Goal: Task Accomplishment & Management: Complete application form

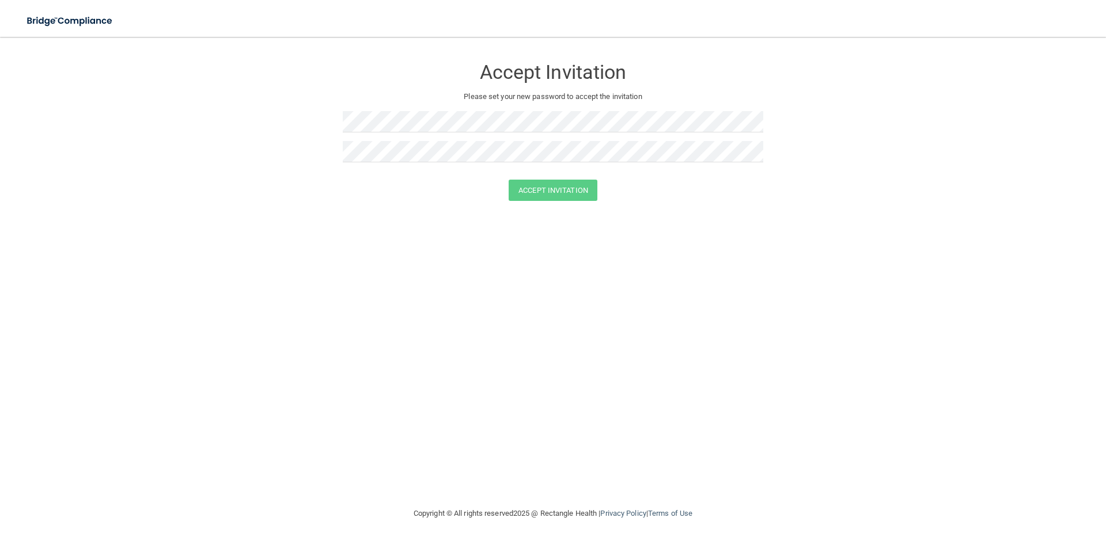
click at [251, 473] on div "Accept Invitation Please set your new password to accept the invitation Accept …" at bounding box center [553, 271] width 1060 height 447
click at [304, 119] on form "Accept Invitation Please set your new password to accept the invitation Accept …" at bounding box center [553, 131] width 1060 height 166
click at [565, 191] on button "Accept Invitation" at bounding box center [553, 190] width 89 height 21
click at [411, 134] on div at bounding box center [553, 126] width 420 height 30
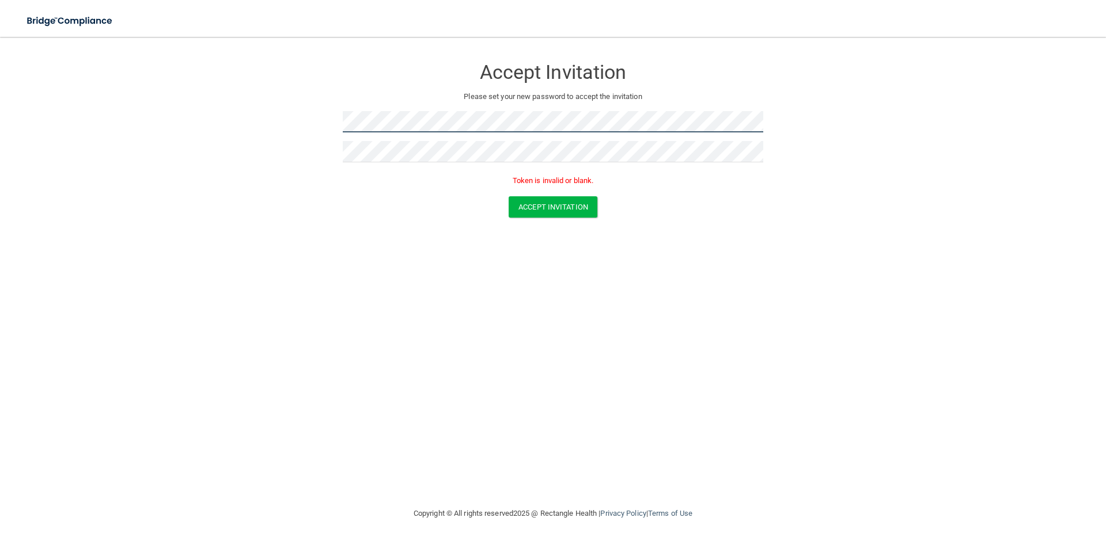
click at [153, 101] on form "Accept Invitation Please set your new password to accept the invitation Token i…" at bounding box center [553, 139] width 1060 height 183
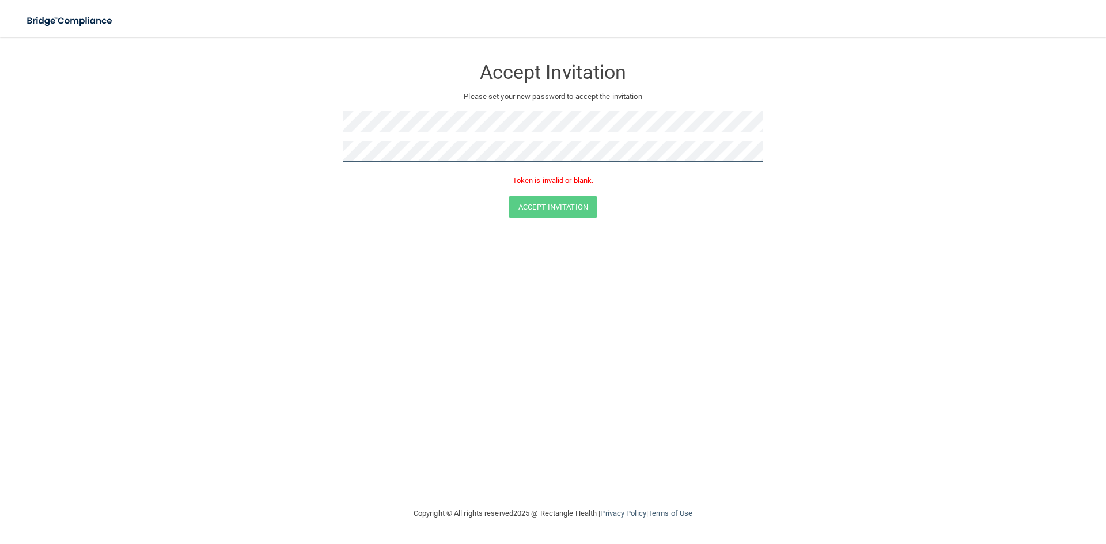
click at [198, 142] on form "Accept Invitation Please set your new password to accept the invitation Token i…" at bounding box center [553, 139] width 1060 height 183
click at [509, 196] on button "Accept Invitation" at bounding box center [553, 206] width 89 height 21
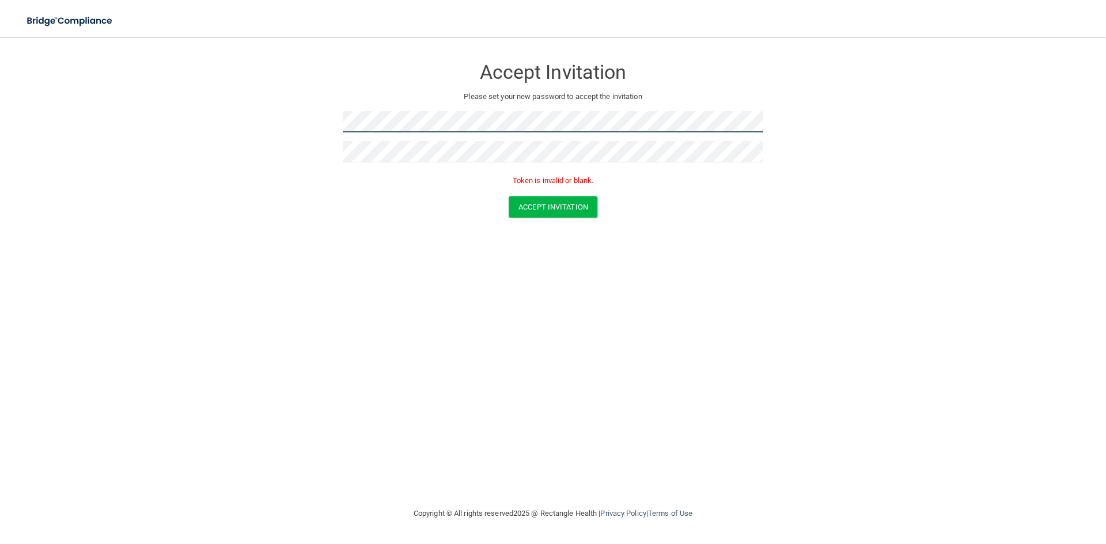
click at [286, 120] on form "Accept Invitation Please set your new password to accept the invitation Token i…" at bounding box center [553, 139] width 1060 height 183
click at [544, 211] on button "Accept Invitation" at bounding box center [553, 206] width 89 height 21
click at [423, 127] on div at bounding box center [553, 126] width 420 height 30
drag, startPoint x: 427, startPoint y: 132, endPoint x: 316, endPoint y: 119, distance: 112.0
click at [316, 119] on form "Accept Invitation Please set your new password to accept the invitation Token i…" at bounding box center [553, 139] width 1060 height 183
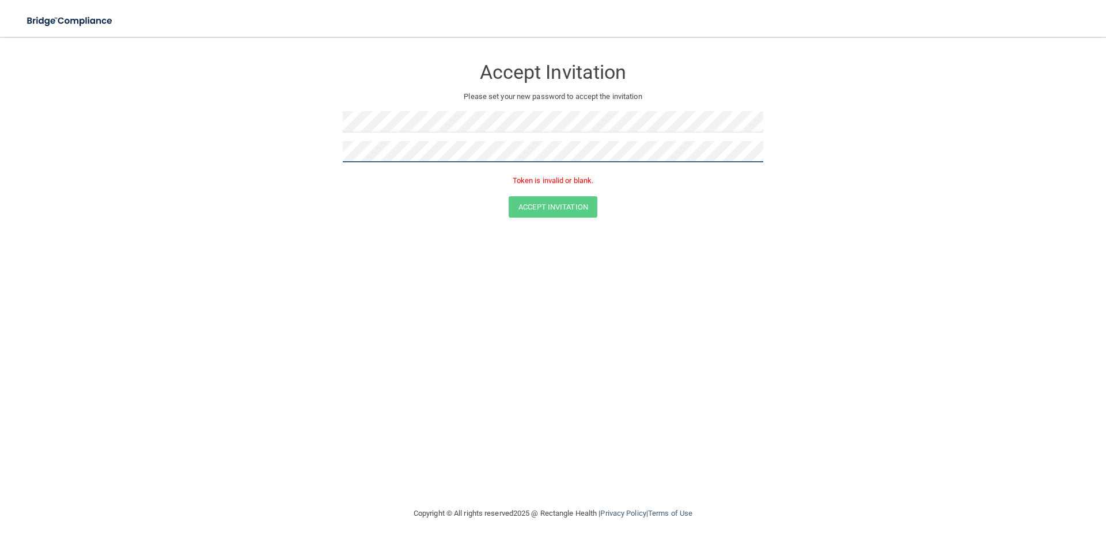
click at [286, 142] on form "Accept Invitation Please set your new password to accept the invitation Token i…" at bounding box center [553, 139] width 1060 height 183
click at [431, 107] on div "Accept Invitation Please set your new password to accept the invitation Token i…" at bounding box center [553, 122] width 420 height 148
click at [509, 196] on button "Accept Invitation" at bounding box center [553, 206] width 89 height 21
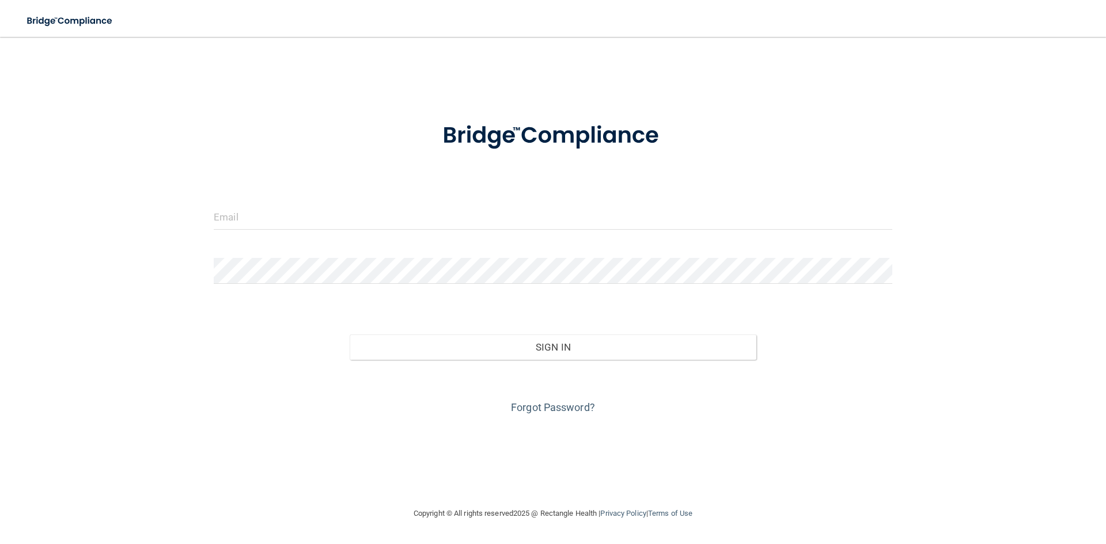
click at [362, 233] on div at bounding box center [553, 221] width 696 height 35
click at [358, 214] on input "email" at bounding box center [553, 217] width 679 height 26
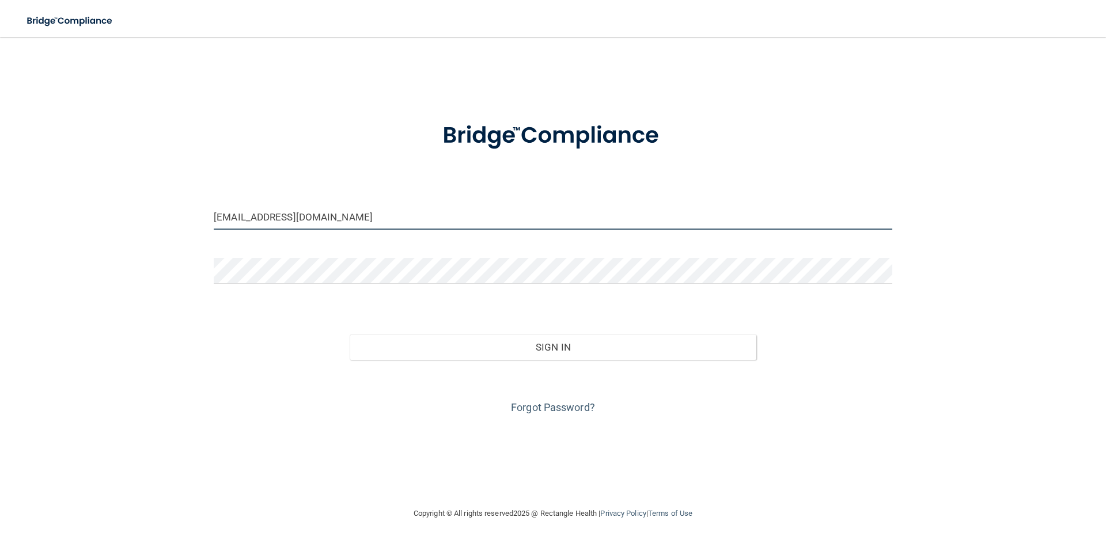
drag, startPoint x: 349, startPoint y: 226, endPoint x: 279, endPoint y: 226, distance: 69.7
click at [279, 226] on input "[EMAIL_ADDRESS][DOMAIN_NAME]" at bounding box center [553, 217] width 679 height 26
drag, startPoint x: 339, startPoint y: 225, endPoint x: 274, endPoint y: 224, distance: 65.1
click at [274, 224] on input "[EMAIL_ADDRESS][DOMAIN_NAME]" at bounding box center [553, 217] width 679 height 26
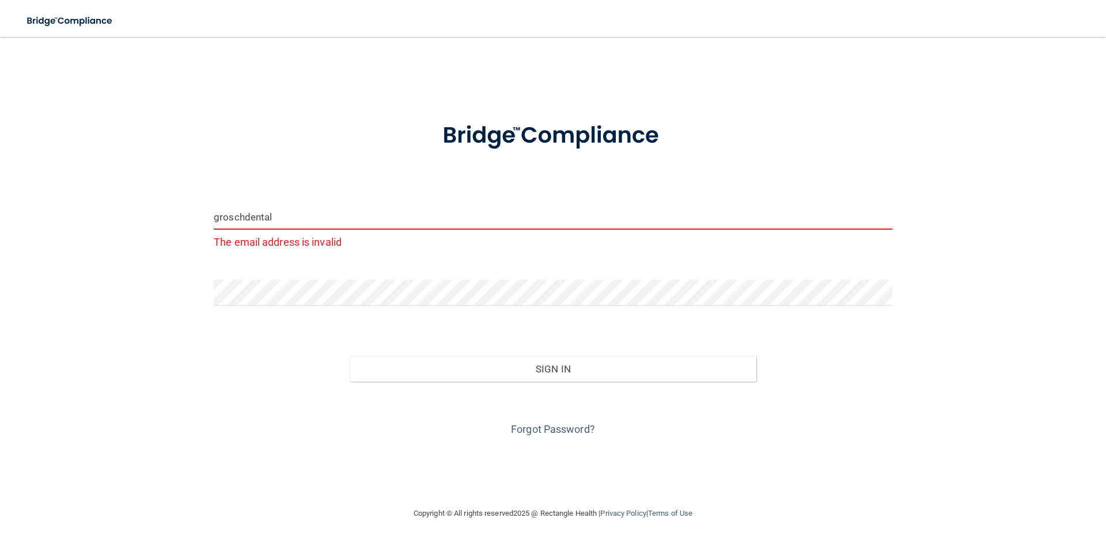
click at [499, 387] on div "Forgot Password?" at bounding box center [553, 411] width 696 height 58
click at [319, 225] on input "groschdental" at bounding box center [553, 217] width 679 height 26
type input "groschdental@yahoo.com"
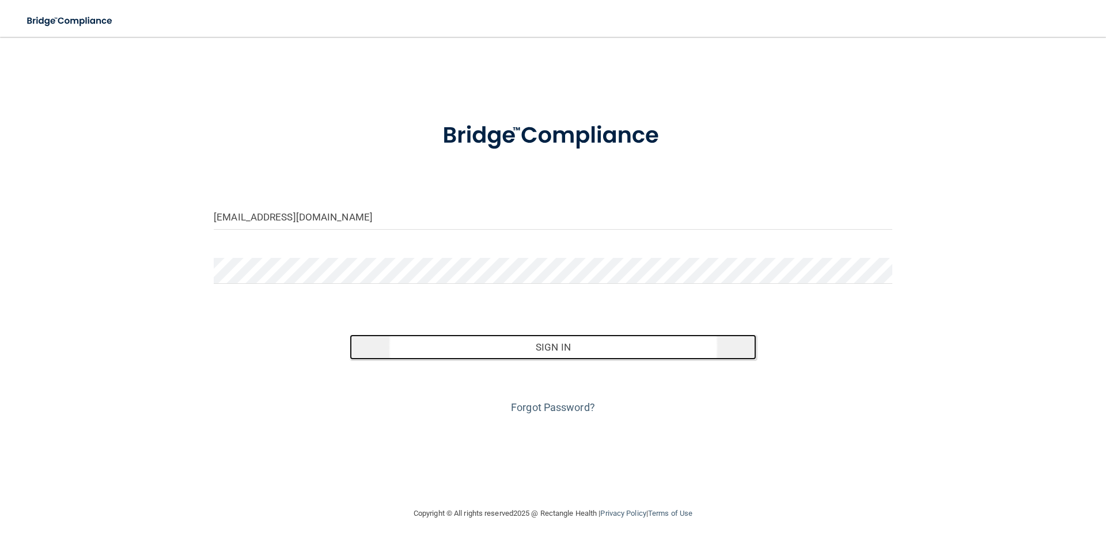
click at [510, 352] on button "Sign In" at bounding box center [553, 347] width 407 height 25
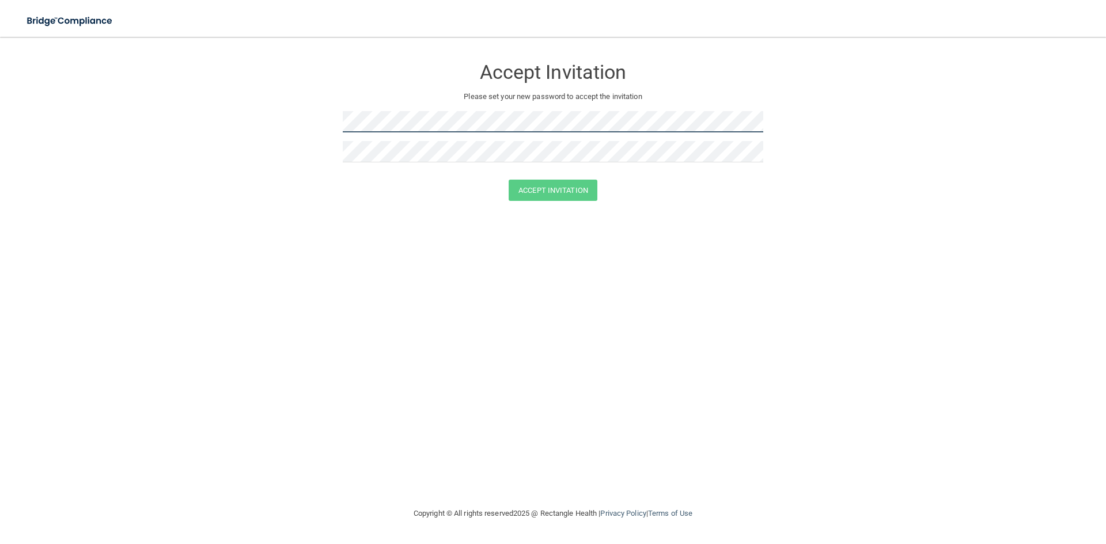
click at [252, 122] on form "Accept Invitation Please set your new password to accept the invitation Accept …" at bounding box center [553, 131] width 1060 height 166
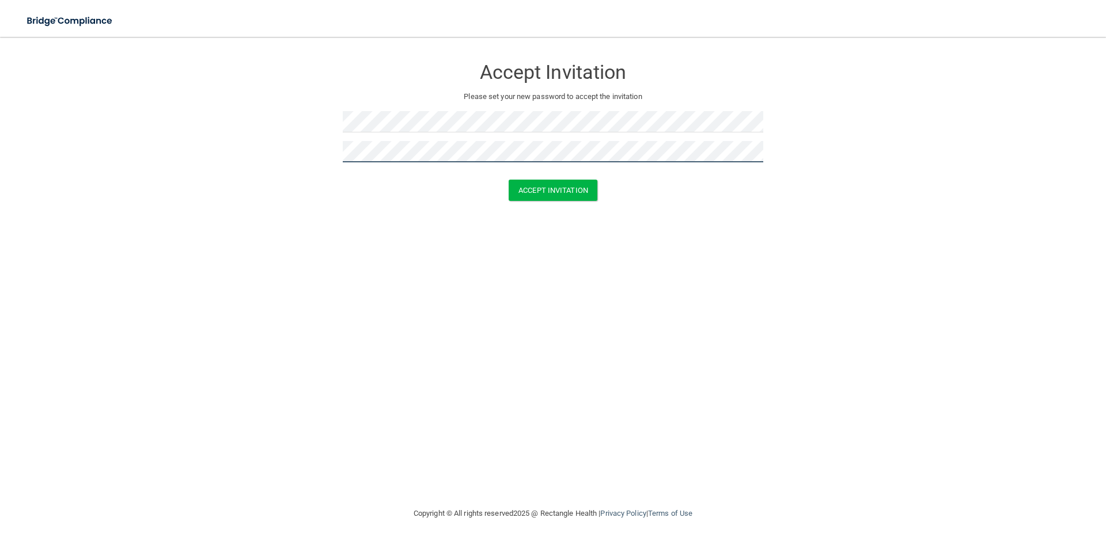
click at [509, 180] on button "Accept Invitation" at bounding box center [553, 190] width 89 height 21
